Goal: Information Seeking & Learning: Check status

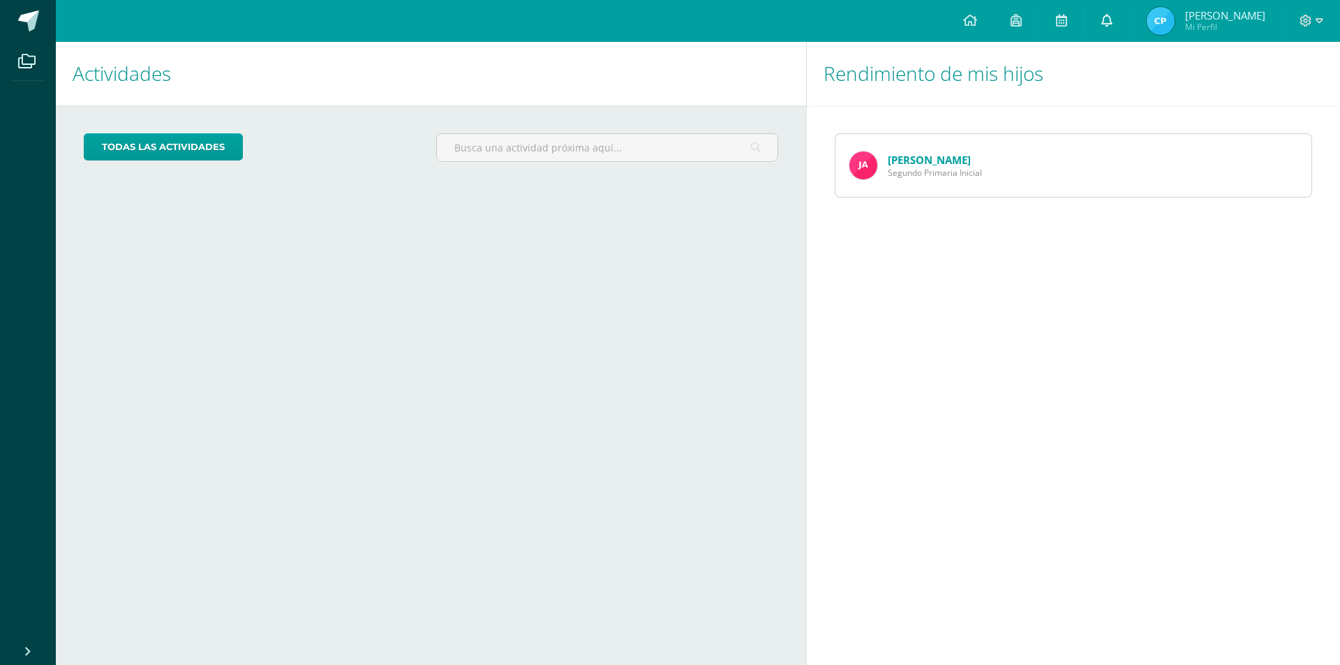
click at [1107, 15] on icon at bounding box center [1106, 20] width 11 height 13
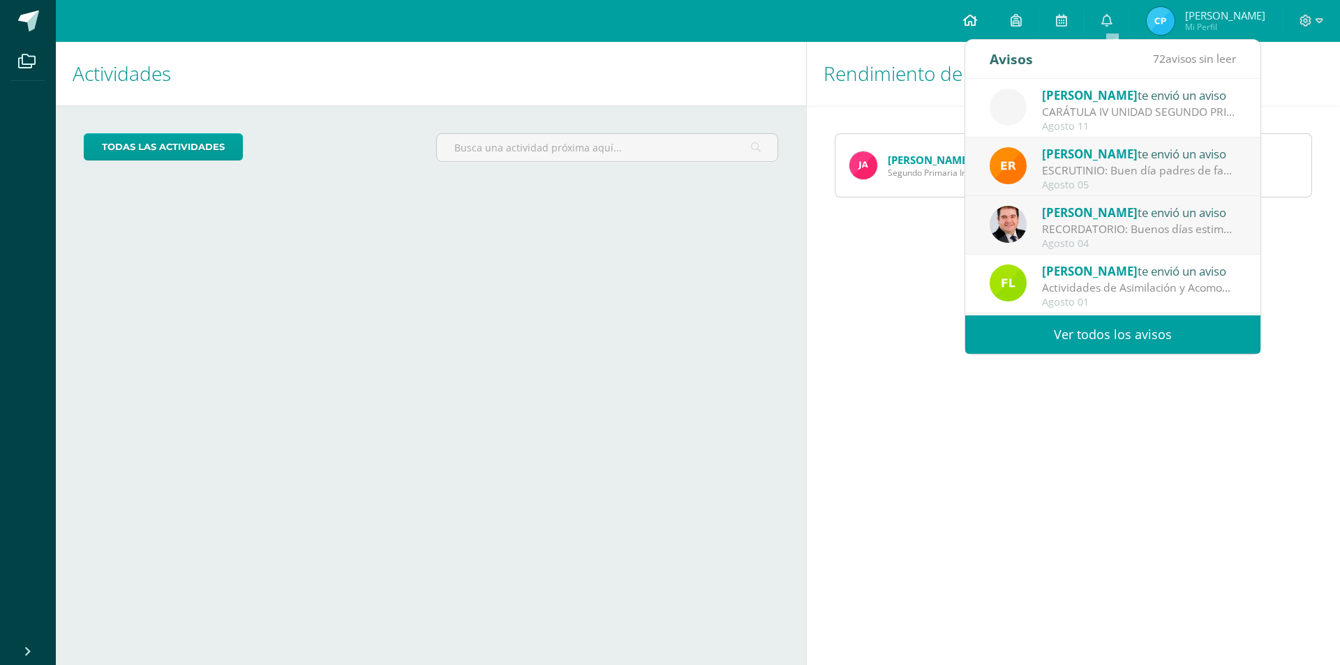
click at [971, 22] on icon at bounding box center [970, 20] width 14 height 13
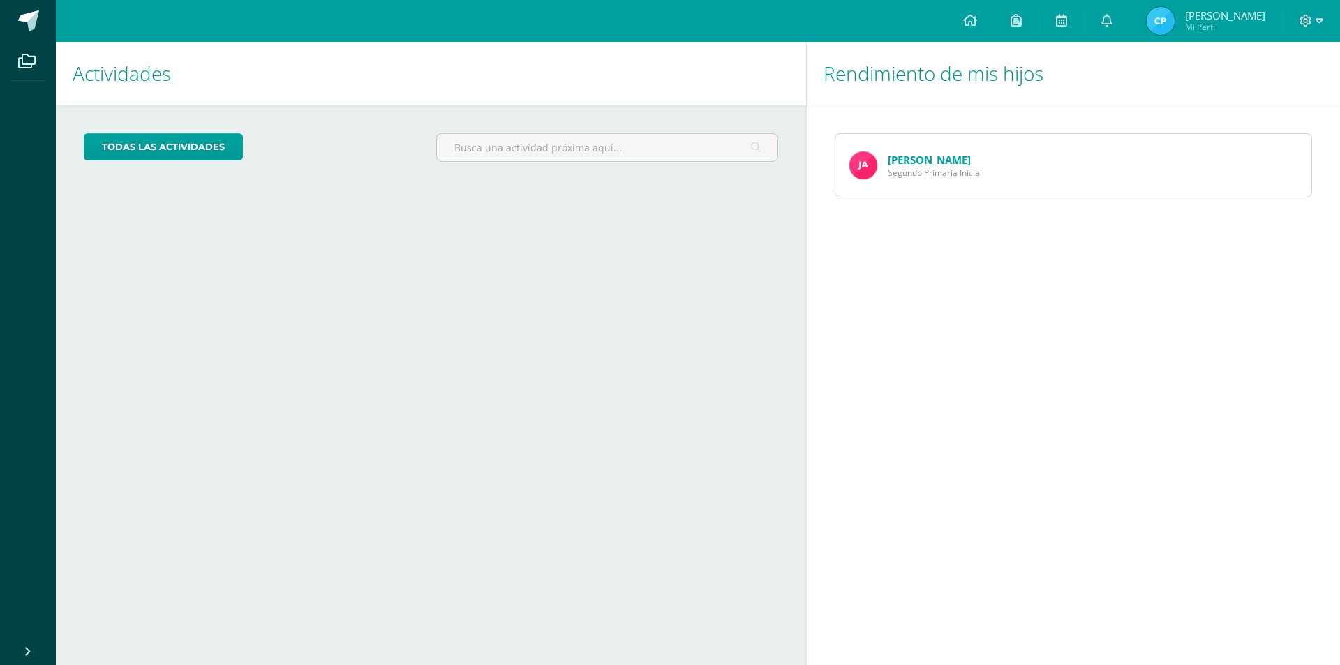
click at [932, 162] on link "[PERSON_NAME]" at bounding box center [929, 160] width 83 height 14
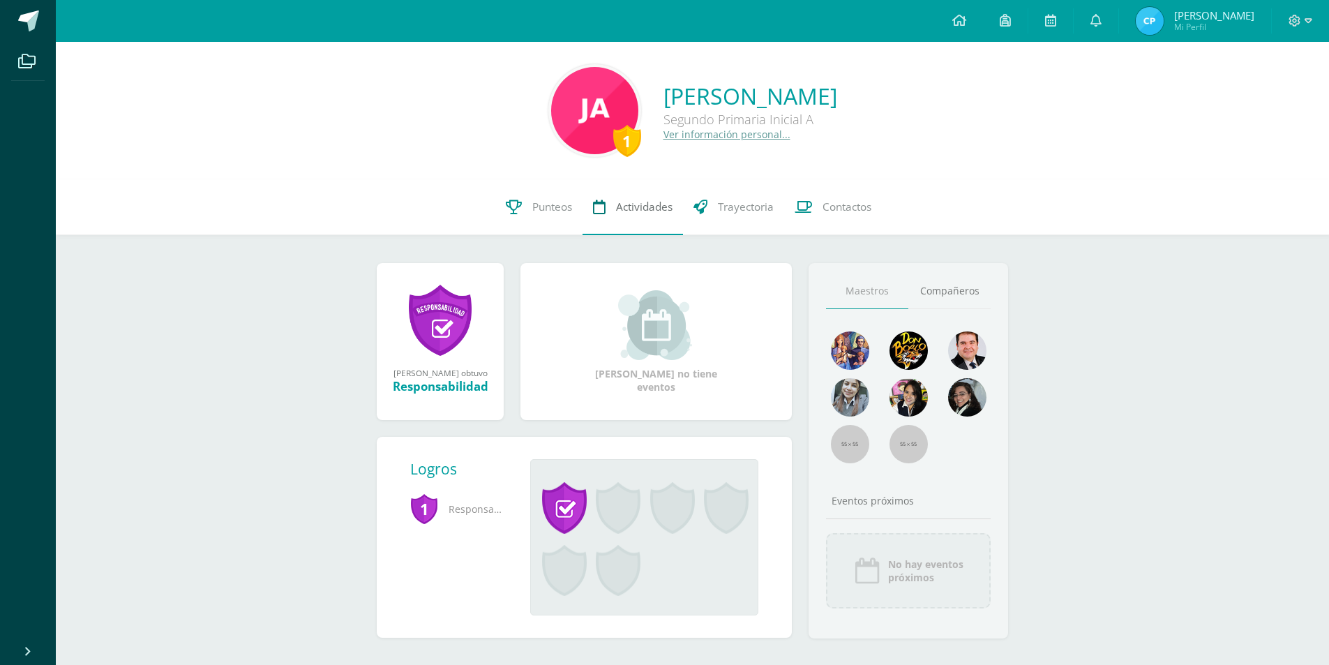
click at [640, 204] on span "Actividades" at bounding box center [644, 207] width 57 height 15
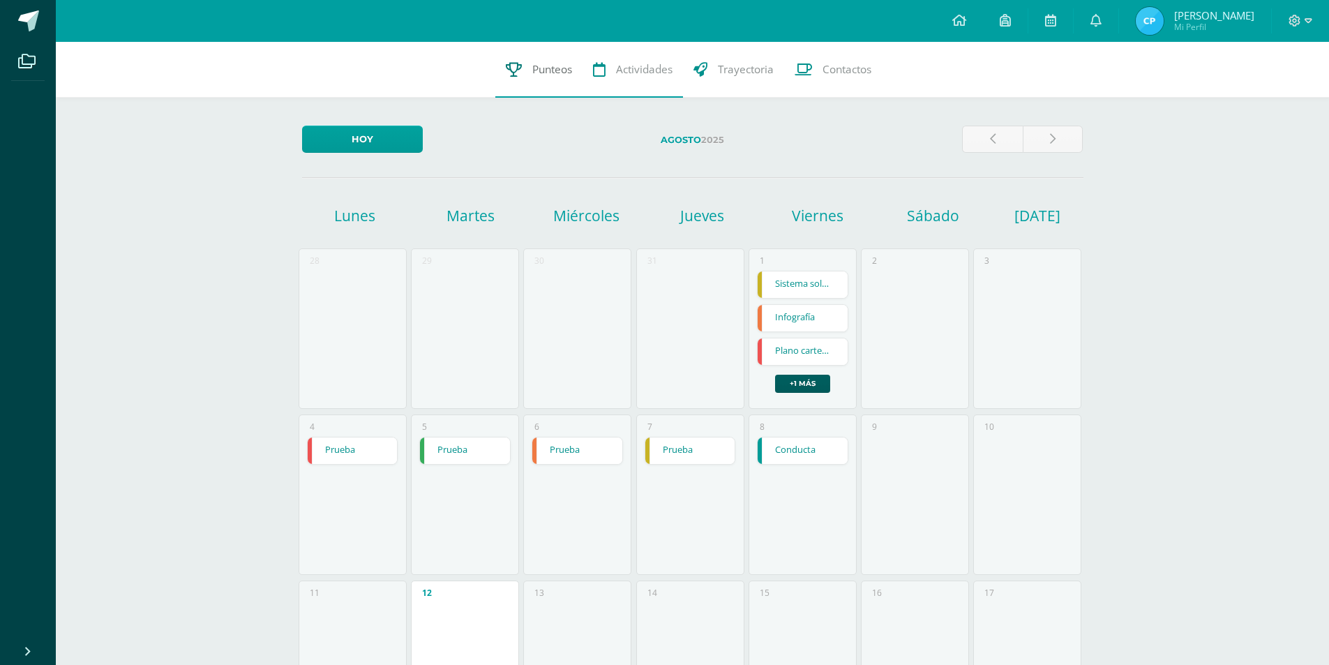
click at [551, 68] on span "Punteos" at bounding box center [552, 69] width 40 height 15
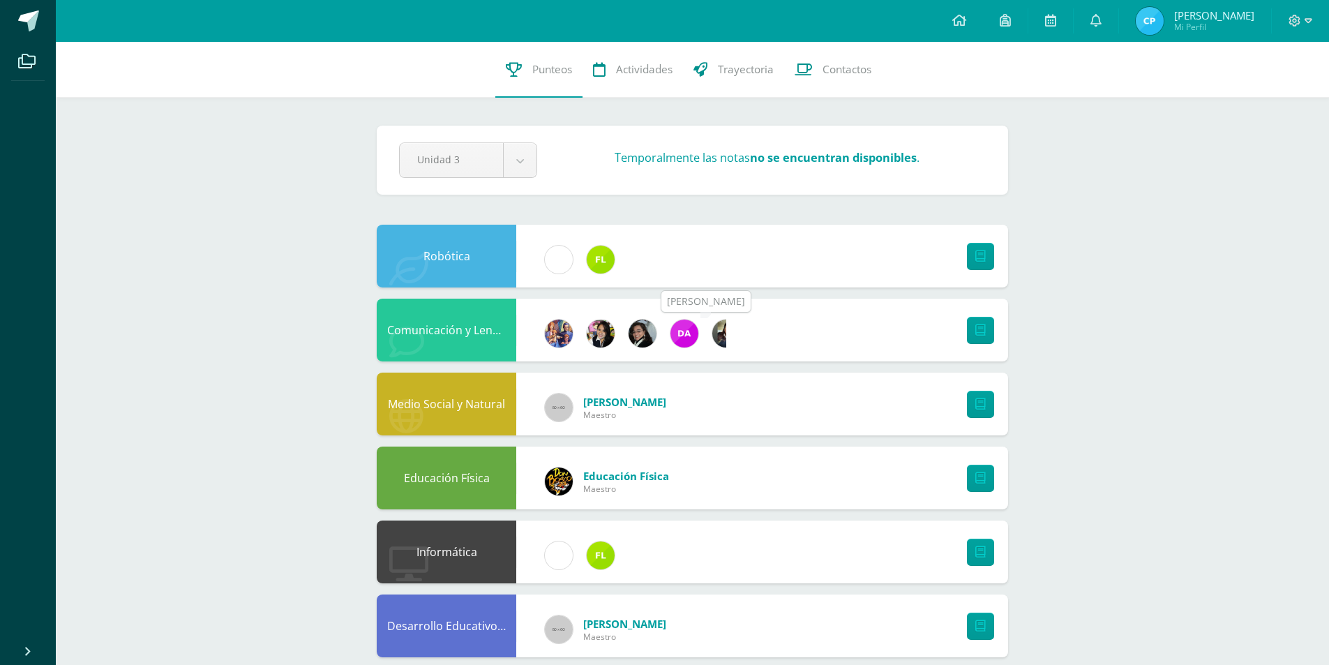
click at [691, 331] on img at bounding box center [685, 334] width 28 height 28
click at [717, 331] on img at bounding box center [726, 334] width 28 height 28
drag, startPoint x: 196, startPoint y: 293, endPoint x: 211, endPoint y: 283, distance: 18.0
click at [197, 293] on div "1 [PERSON_NAME] 24JAP02 Punteos Actividades Trayectoria Contactos Pendiente Uni…" at bounding box center [692, 585] width 1273 height 1087
click at [975, 22] on link at bounding box center [959, 21] width 47 height 42
